Goal: Information Seeking & Learning: Learn about a topic

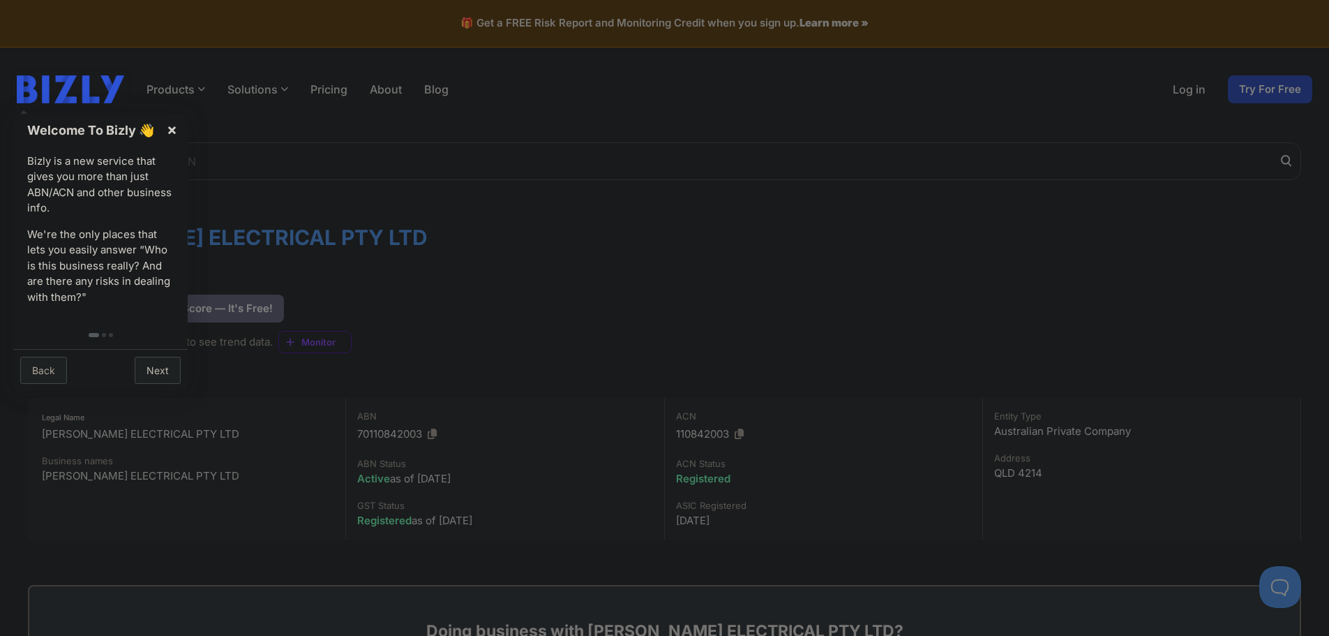
click at [170, 130] on link "×" at bounding box center [171, 129] width 31 height 31
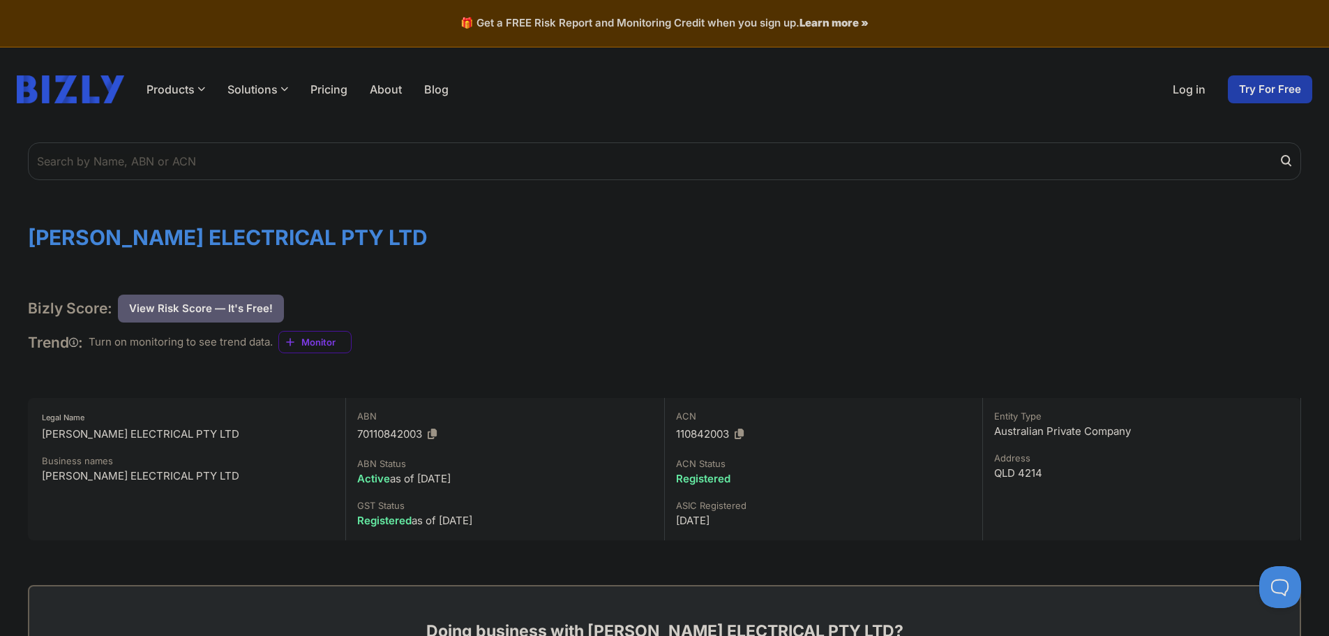
drag, startPoint x: 502, startPoint y: 234, endPoint x: 28, endPoint y: 230, distance: 473.7
click at [28, 230] on h1 "[PERSON_NAME] ELECTRICAL PTY LTD" at bounding box center [664, 237] width 1273 height 25
copy h1 "[PERSON_NAME] ELECTRICAL PTY LTD"
